Goal: Task Accomplishment & Management: Use online tool/utility

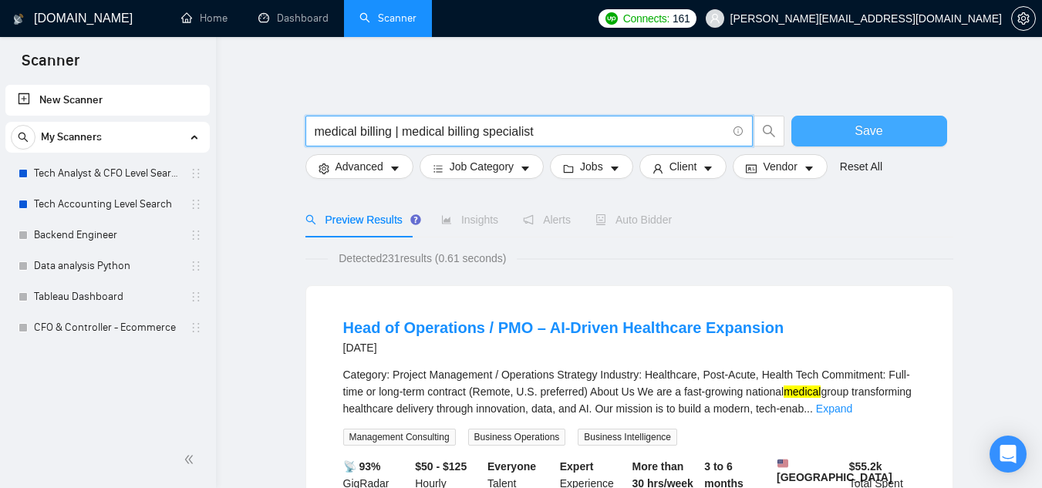
type input "medical billing | medical billing specialist"
click at [845, 127] on button "Save" at bounding box center [869, 131] width 156 height 31
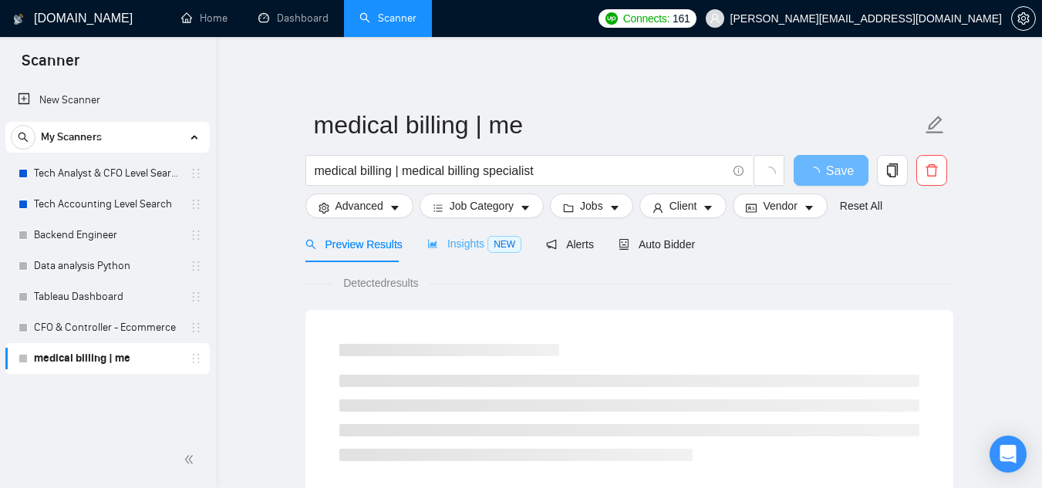
click at [464, 234] on div "Insights NEW" at bounding box center [474, 244] width 94 height 36
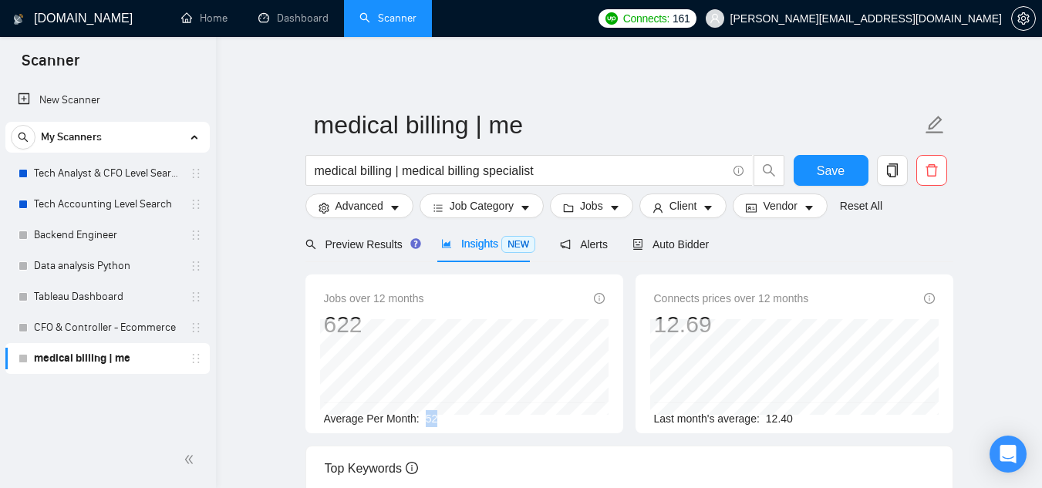
drag, startPoint x: 425, startPoint y: 423, endPoint x: 435, endPoint y: 423, distance: 10.0
click at [435, 423] on span "52" at bounding box center [432, 419] width 12 height 12
click at [560, 174] on input "medical billing | medical billing specialist" at bounding box center [521, 170] width 412 height 19
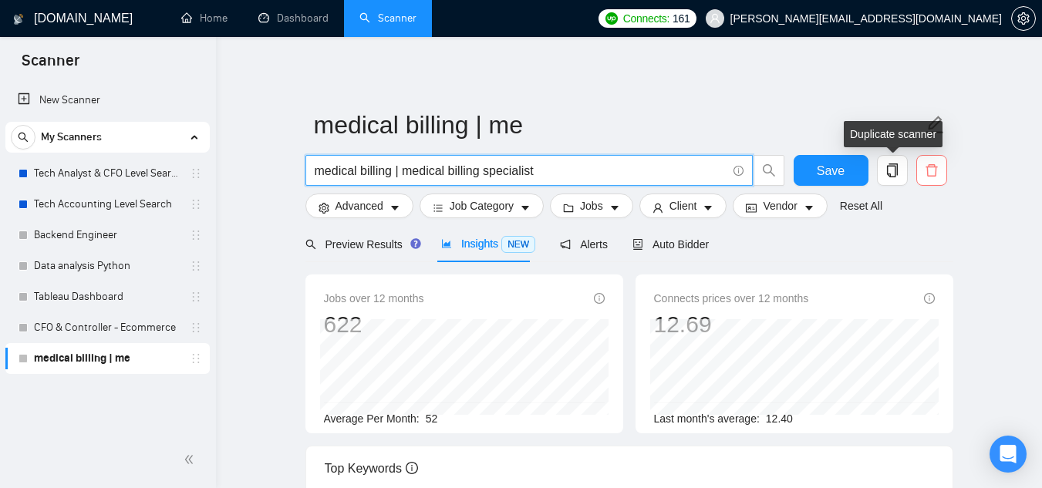
click at [943, 169] on span "delete" at bounding box center [931, 171] width 29 height 14
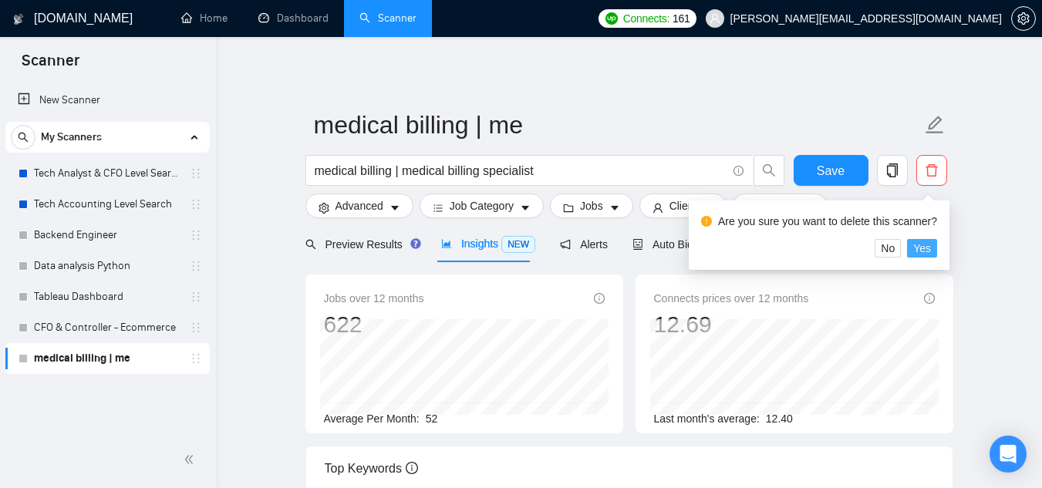
click at [920, 251] on span "Yes" at bounding box center [922, 248] width 18 height 17
